Goal: Task Accomplishment & Management: Use online tool/utility

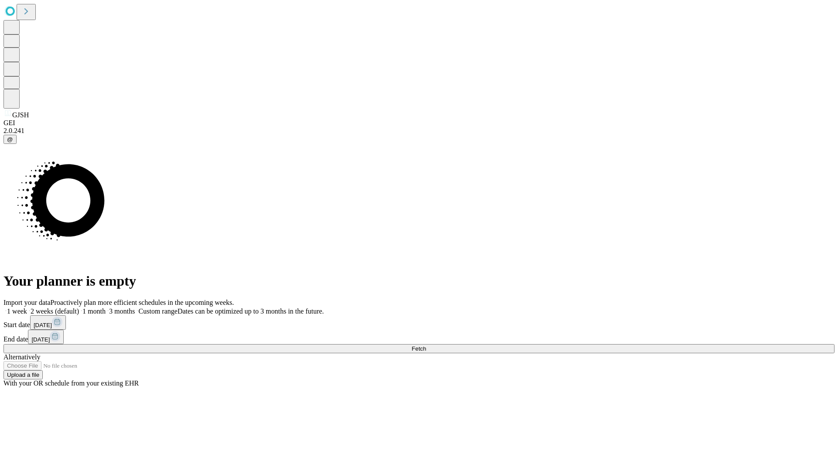
click at [426, 346] on span "Fetch" at bounding box center [419, 349] width 14 height 7
